Goal: Task Accomplishment & Management: Use online tool/utility

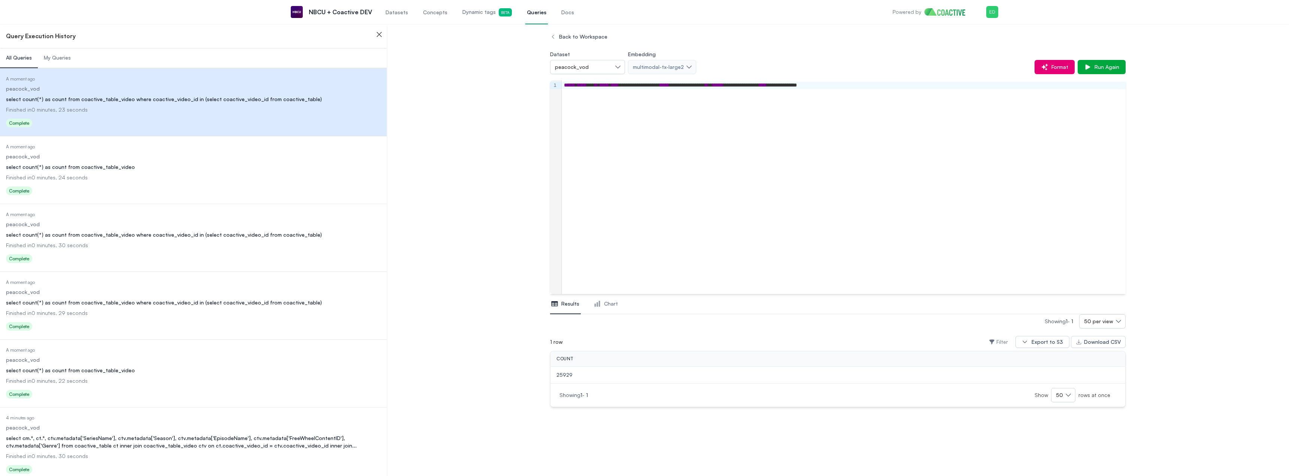
scroll to position [221, 0]
click at [393, 12] on span "Datasets" at bounding box center [396, 12] width 22 height 7
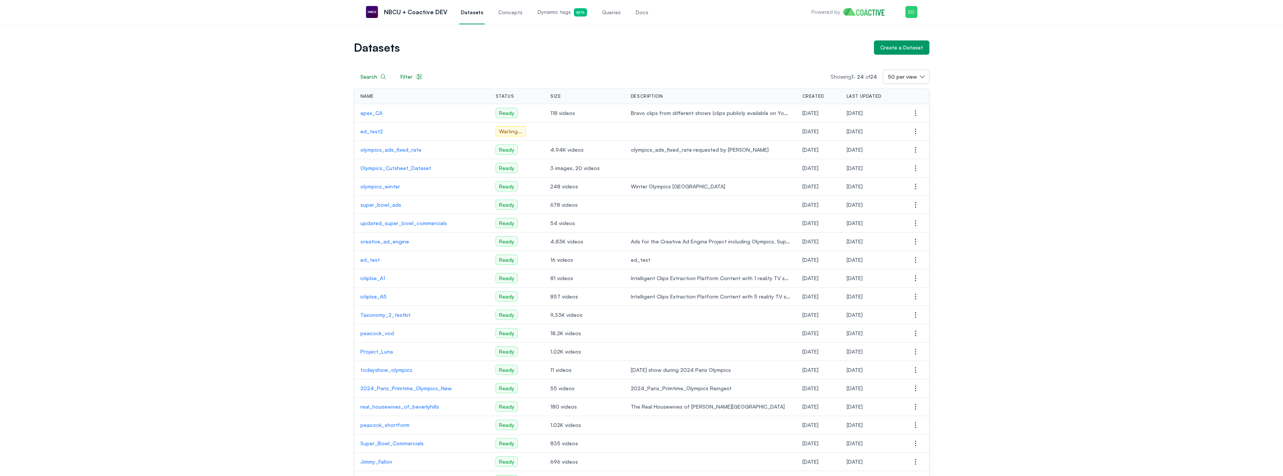
click at [388, 316] on p "Taxonomy_2_testkit" at bounding box center [421, 314] width 123 height 7
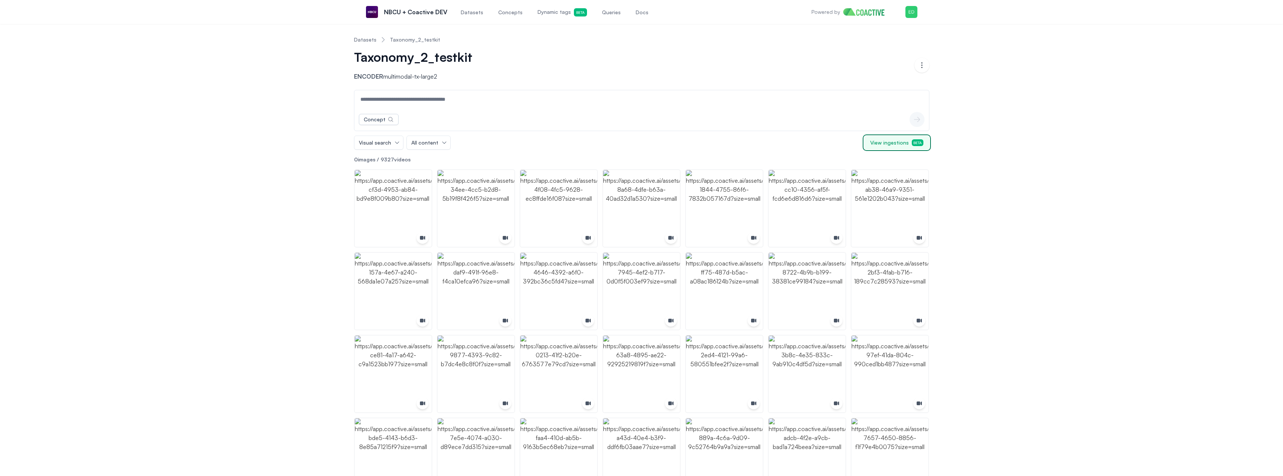
click at [895, 144] on span "View ingestions Beta" at bounding box center [896, 142] width 53 height 7
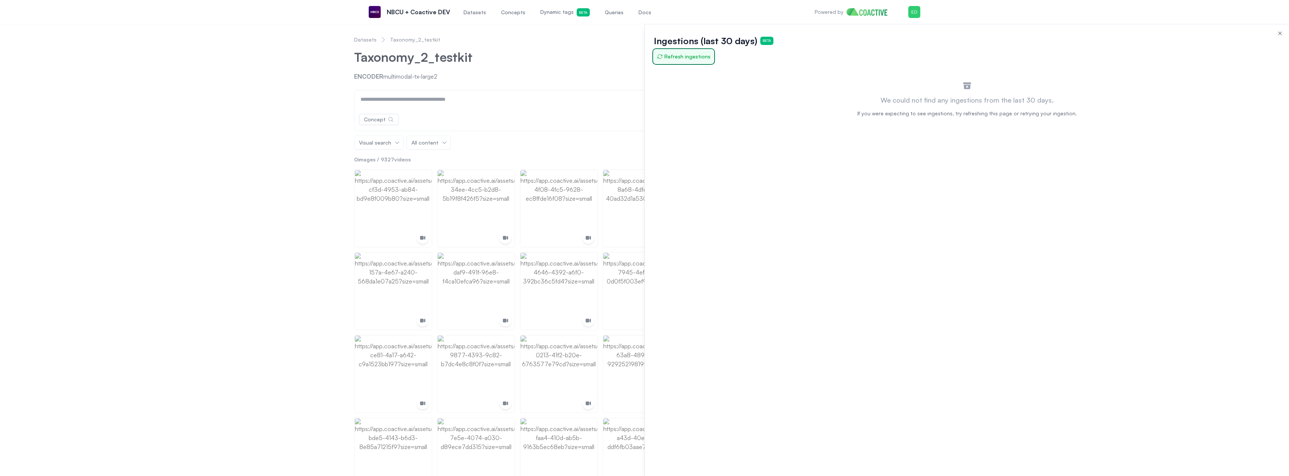
click at [690, 57] on span "Refresh ingestions" at bounding box center [684, 56] width 54 height 7
click at [674, 59] on span "Refresh ingestions" at bounding box center [684, 56] width 54 height 7
click at [684, 59] on span "Refresh ingestions" at bounding box center [684, 56] width 54 height 7
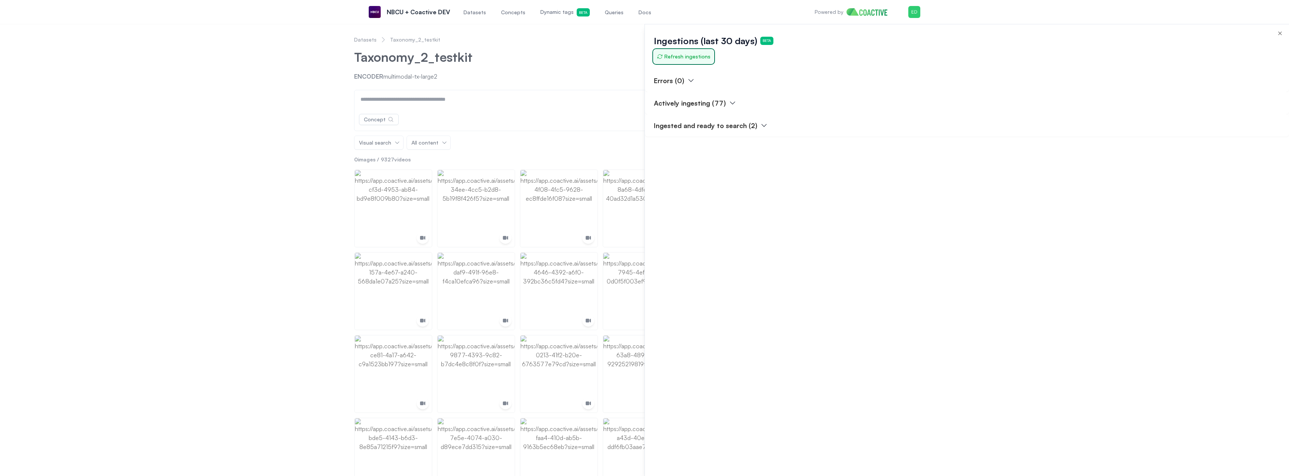
click at [681, 57] on span "Refresh ingestions" at bounding box center [684, 56] width 54 height 7
click at [612, 13] on html "Open main menu NBCU + Coactive DEV Datasets Concepts Dynamic tags Beta Queries …" at bounding box center [644, 238] width 1289 height 476
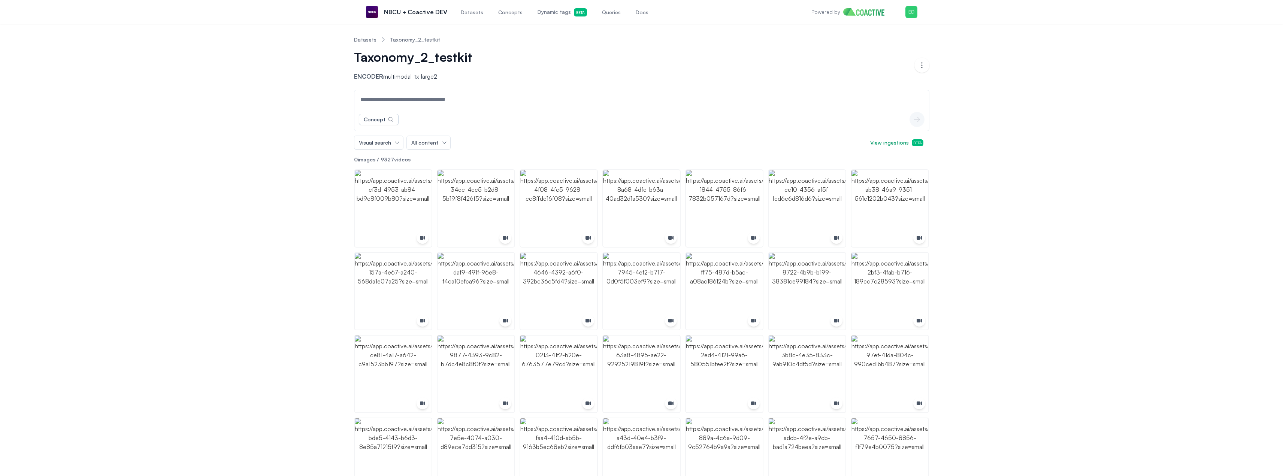
click at [604, 14] on span "Queries" at bounding box center [611, 12] width 19 height 7
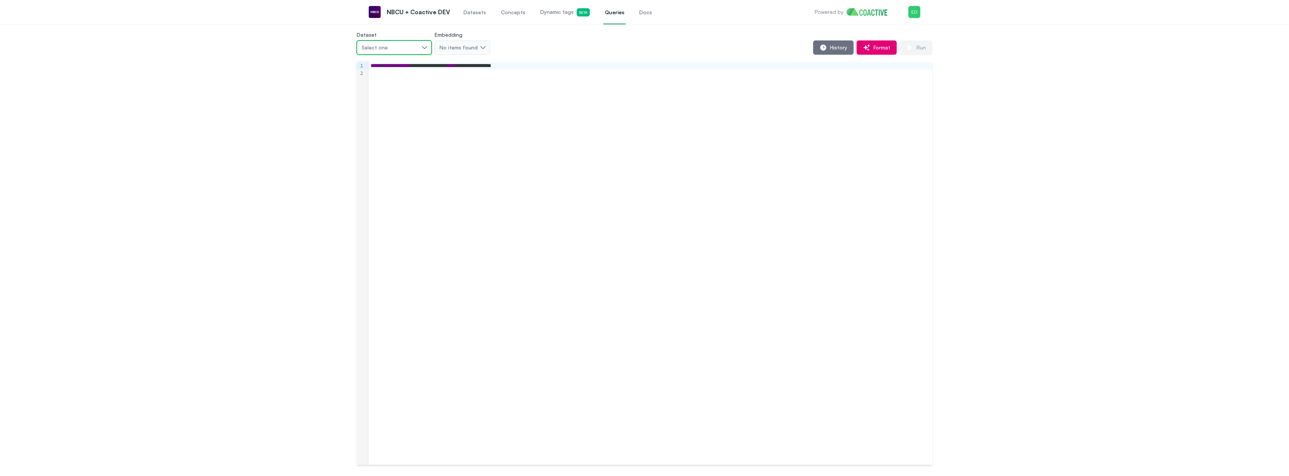
click at [423, 49] on button "Select one" at bounding box center [394, 47] width 75 height 14
click at [385, 86] on span "Taxonomy_2_testkit" at bounding box center [388, 86] width 48 height 7
click at [910, 45] on icon "button" at bounding box center [909, 47] width 7 height 7
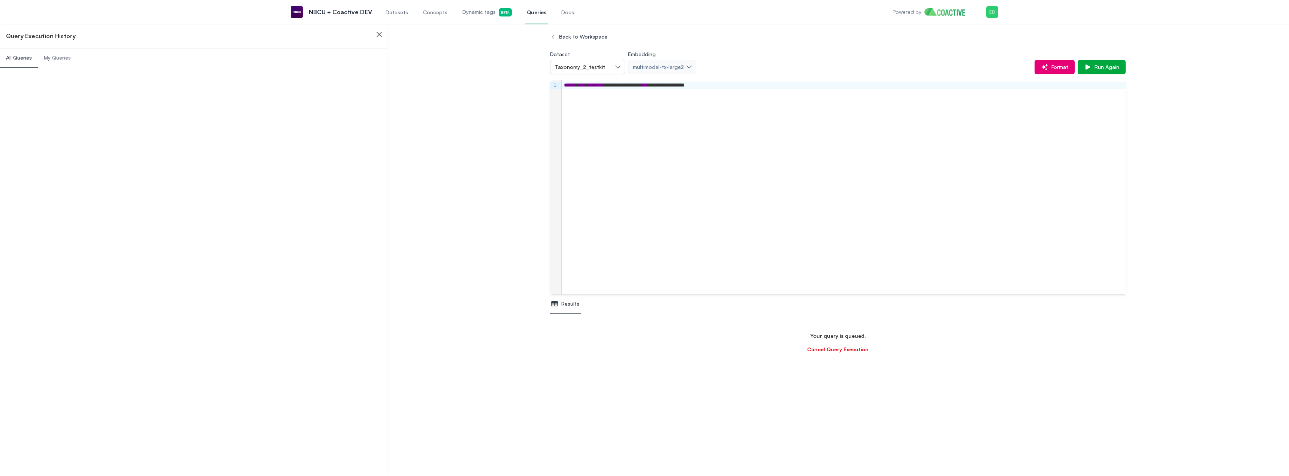
scroll to position [44, 0]
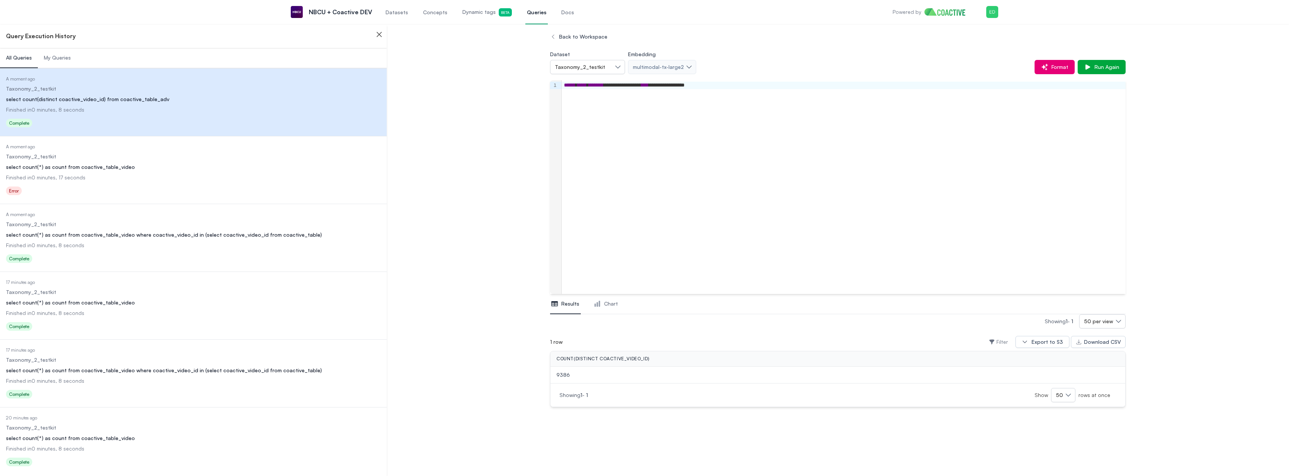
click at [190, 236] on div "select count(*) as count from coactive_table_video where coactive_video_id in (…" at bounding box center [193, 234] width 375 height 7
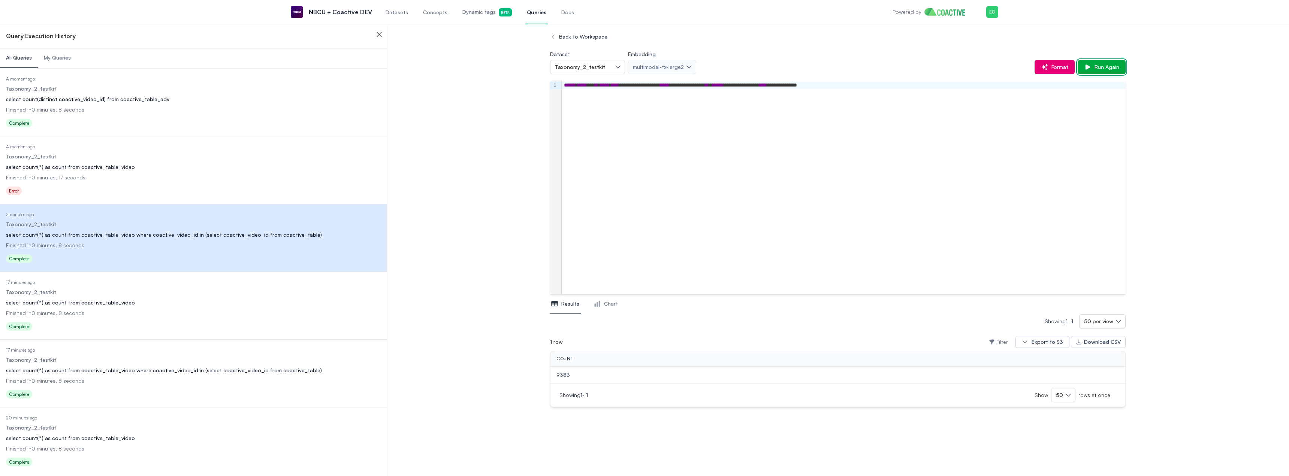
click at [1114, 67] on span "Run Again" at bounding box center [1105, 66] width 28 height 7
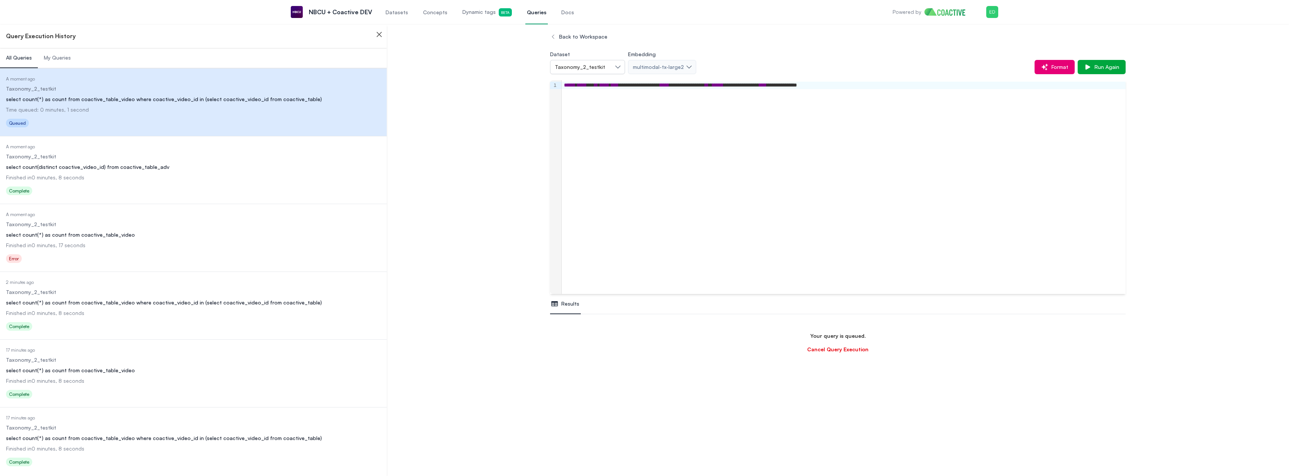
scroll to position [88, 0]
